Goal: Navigation & Orientation: Find specific page/section

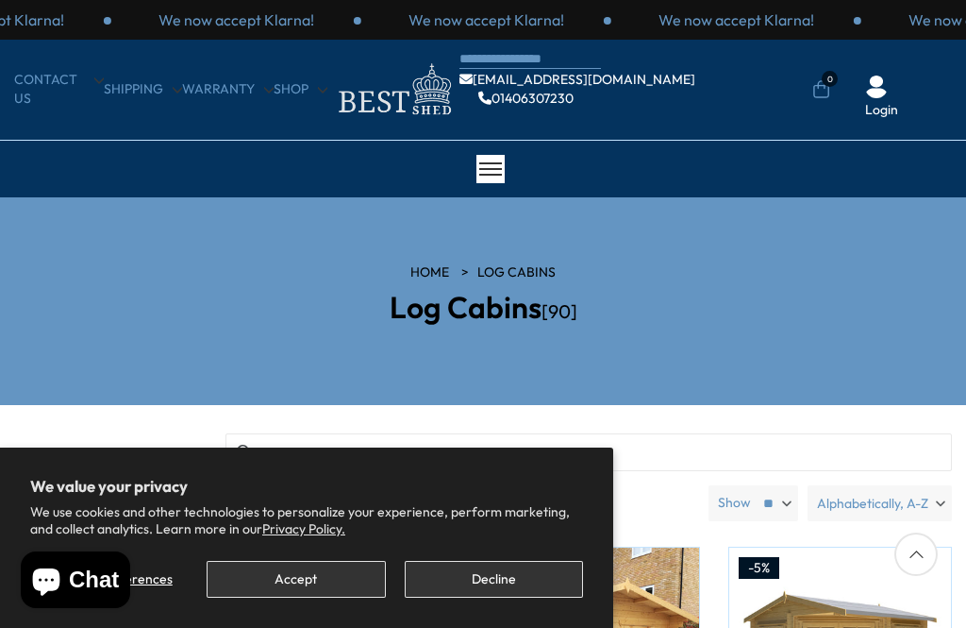
click at [509, 578] on button "Decline" at bounding box center [494, 579] width 178 height 37
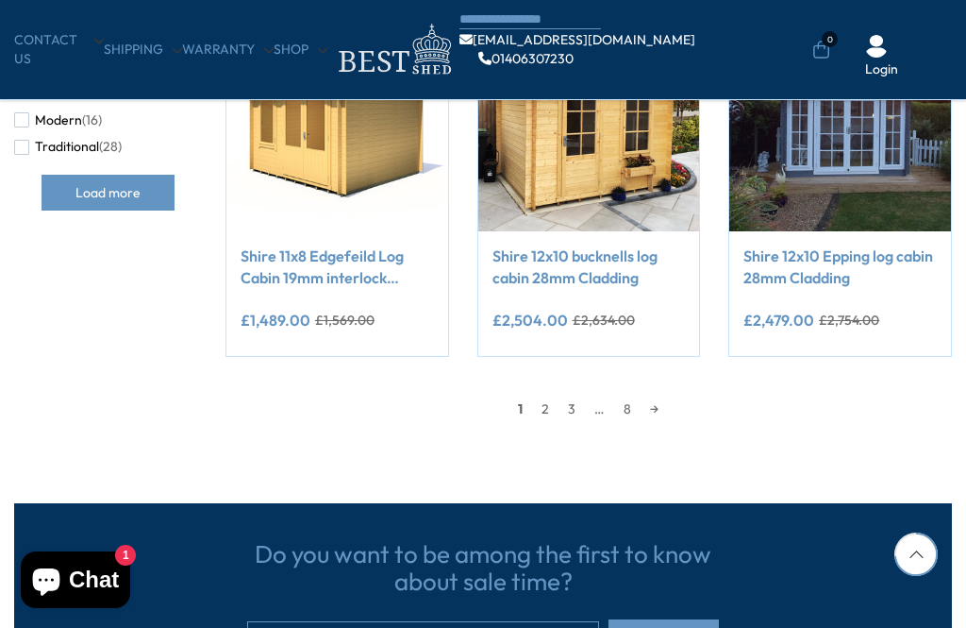
scroll to position [1538, 0]
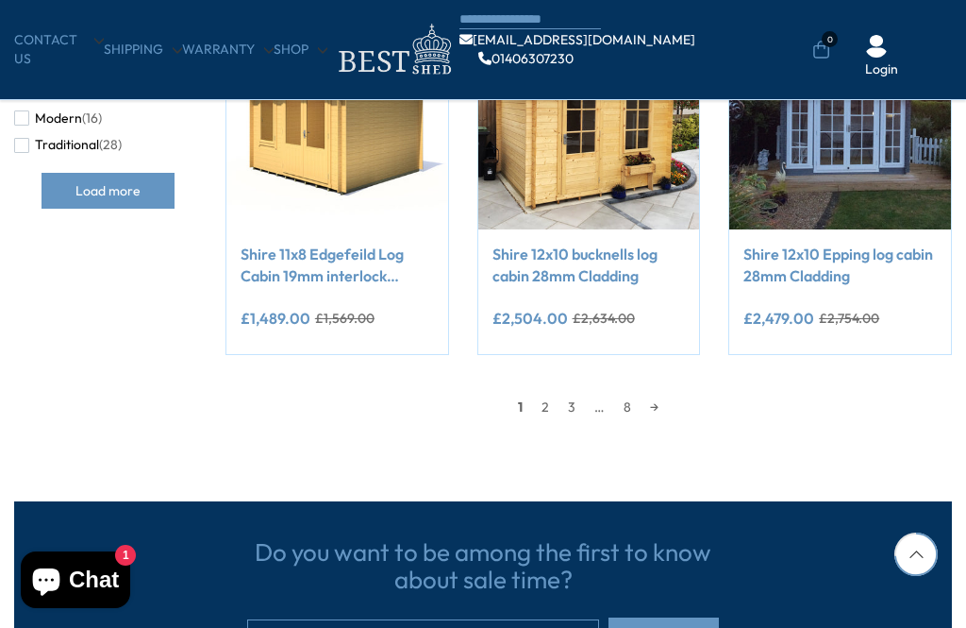
click at [553, 395] on link "2" at bounding box center [545, 407] width 26 height 28
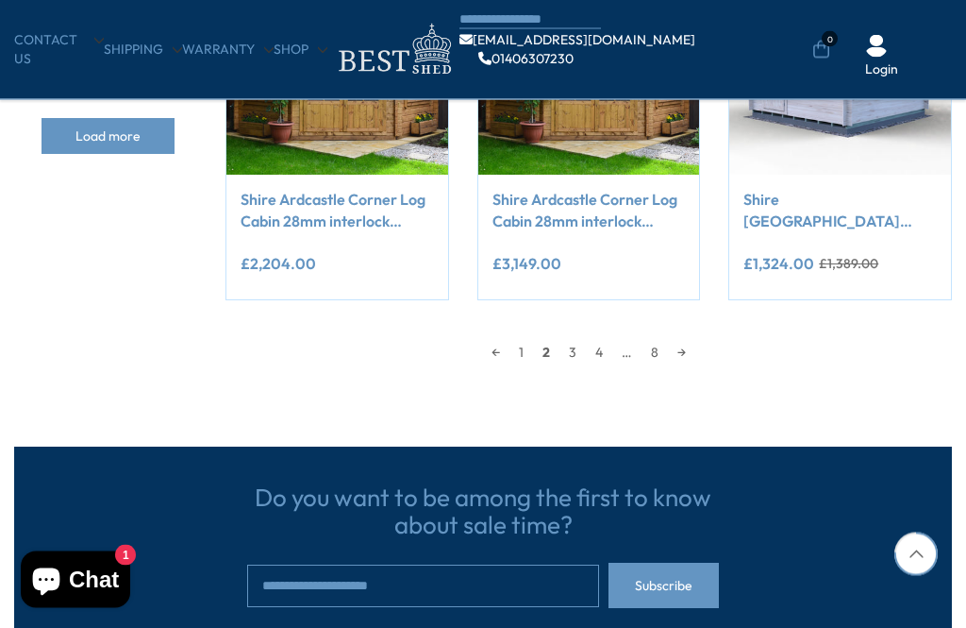
scroll to position [1617, 0]
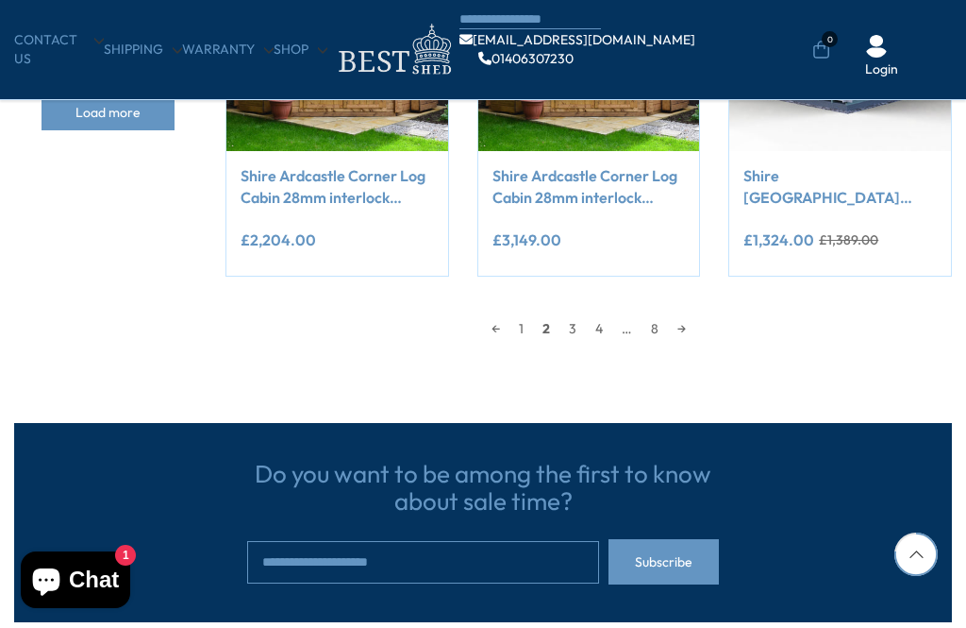
click at [666, 324] on link "8" at bounding box center [655, 328] width 26 height 28
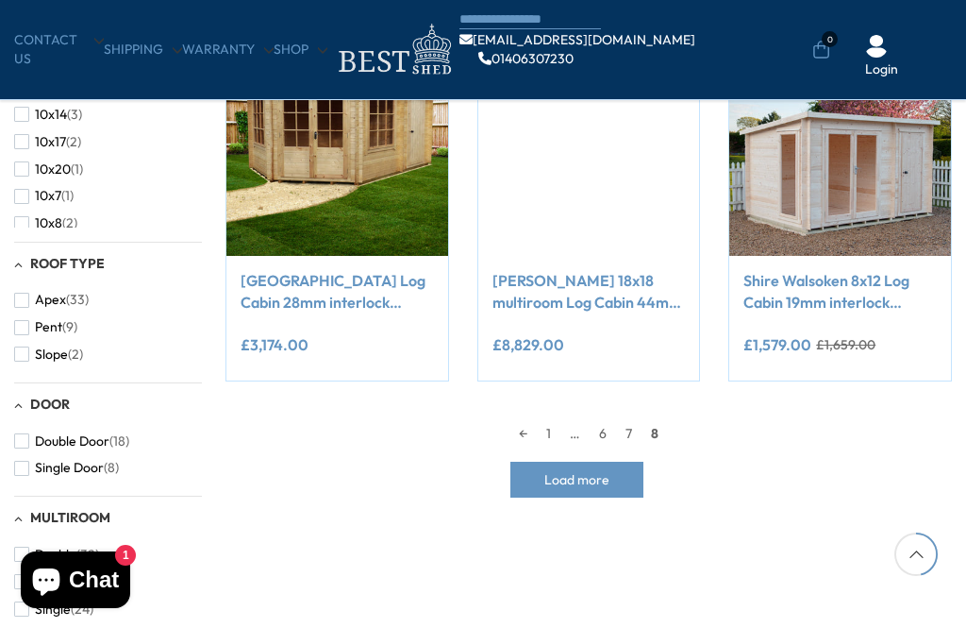
scroll to position [839, 0]
